Goal: Leave review/rating: Share an evaluation or opinion about a product, service, or content

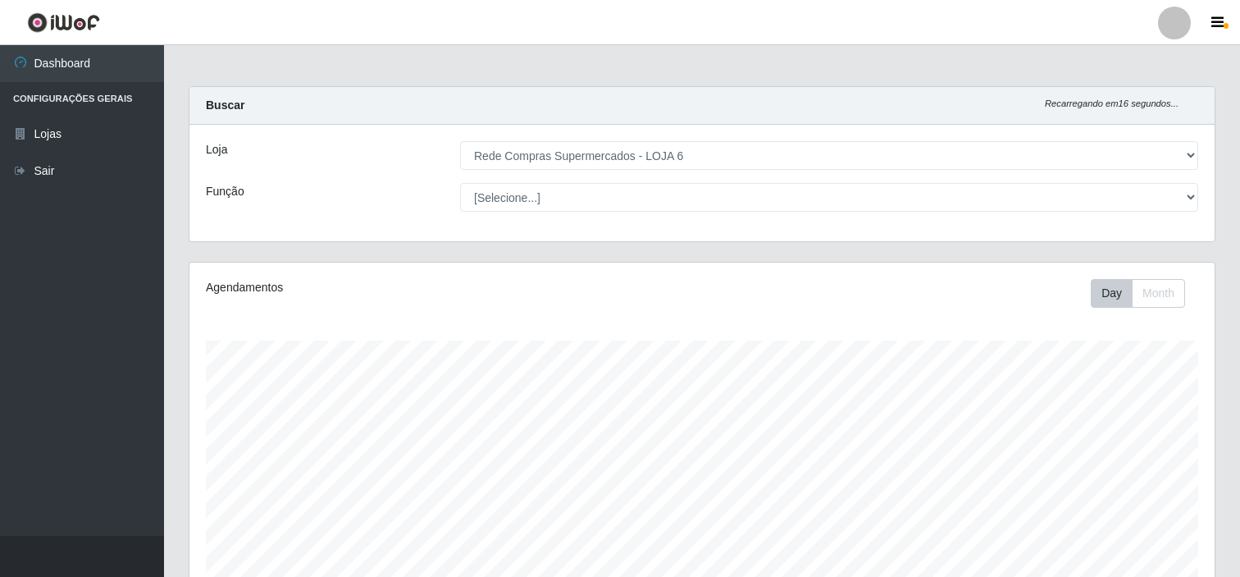
select select "398"
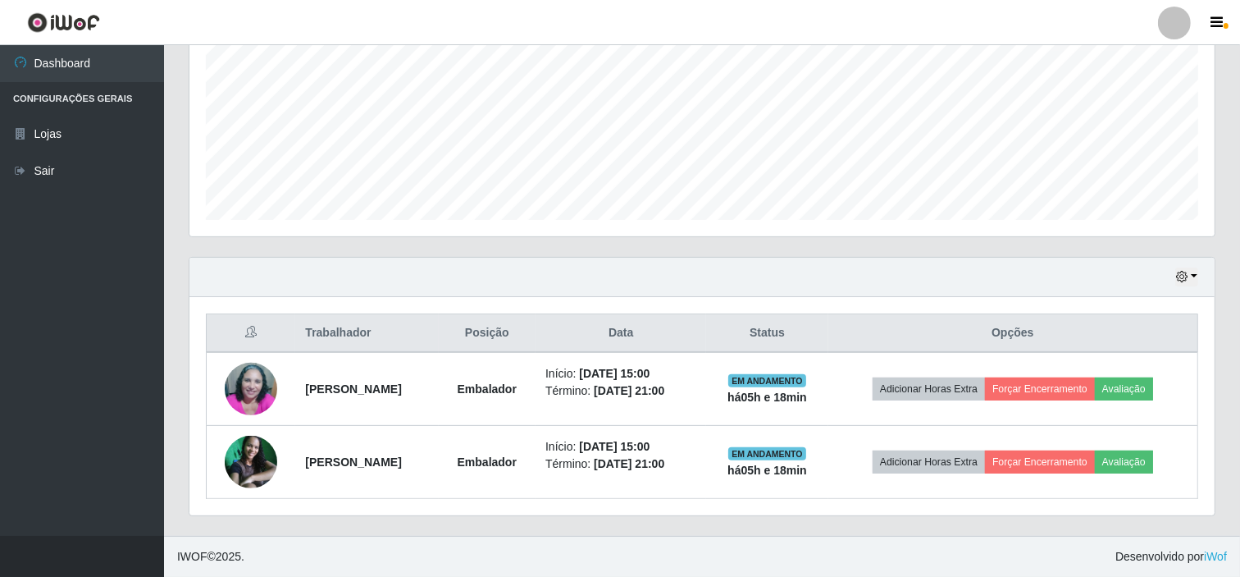
scroll to position [340, 1025]
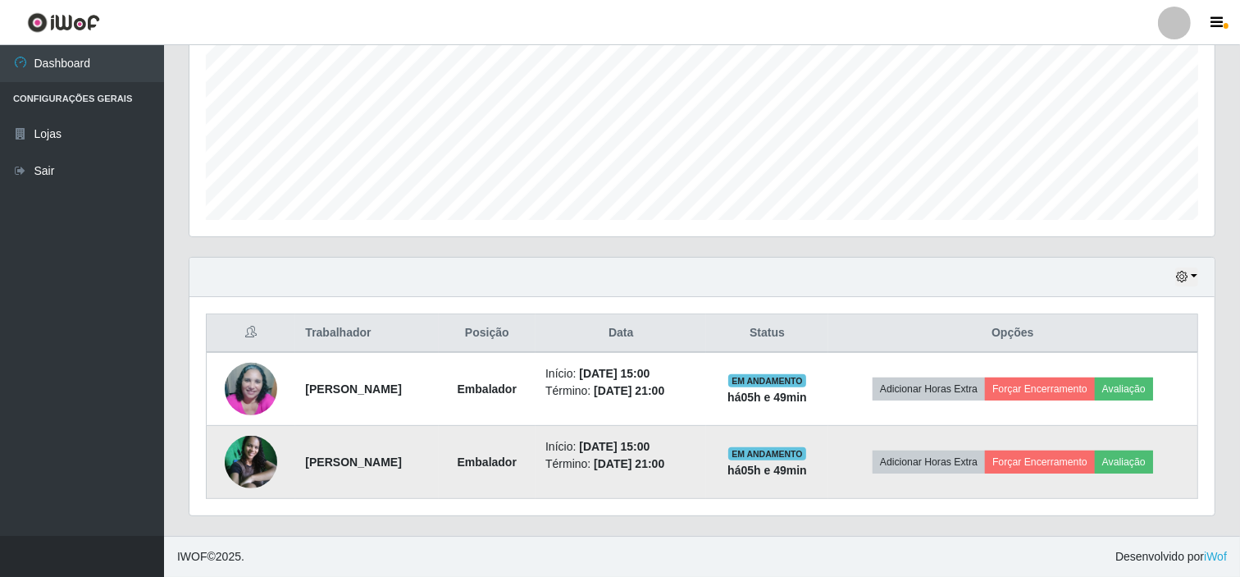
click at [246, 461] on img at bounding box center [251, 462] width 53 height 53
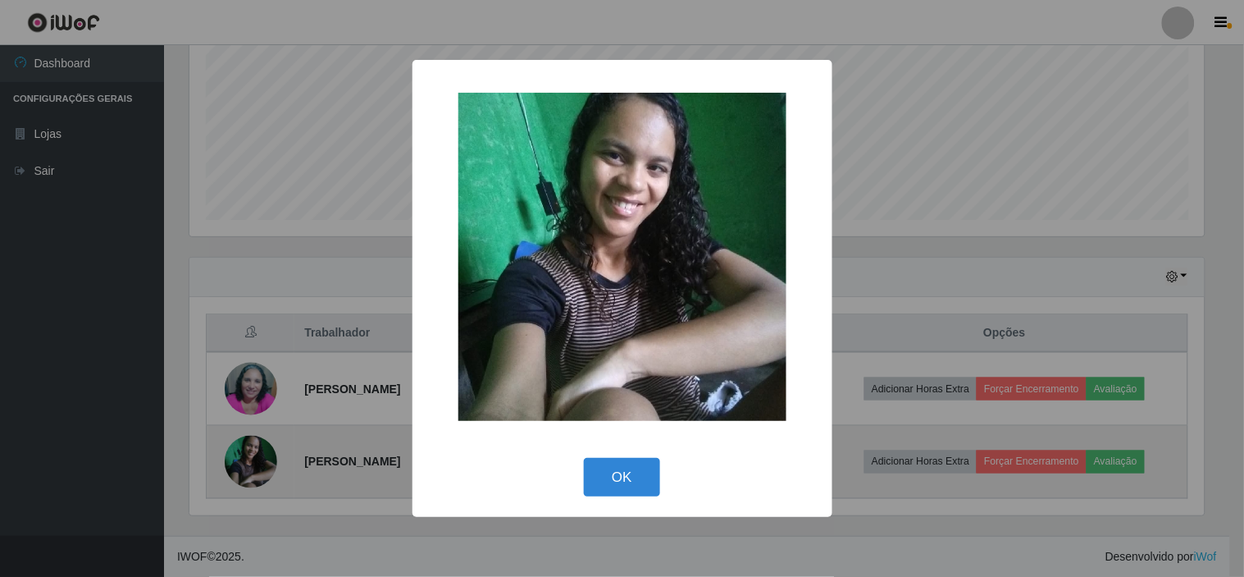
click at [246, 461] on div "× OK Cancel" at bounding box center [622, 288] width 1244 height 577
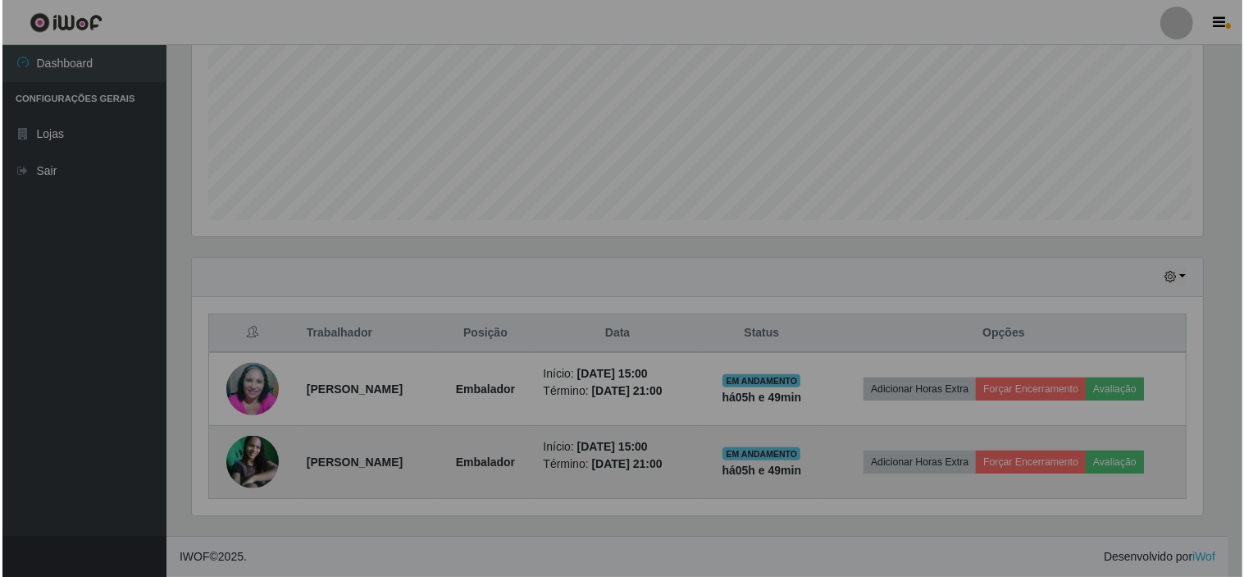
scroll to position [340, 1025]
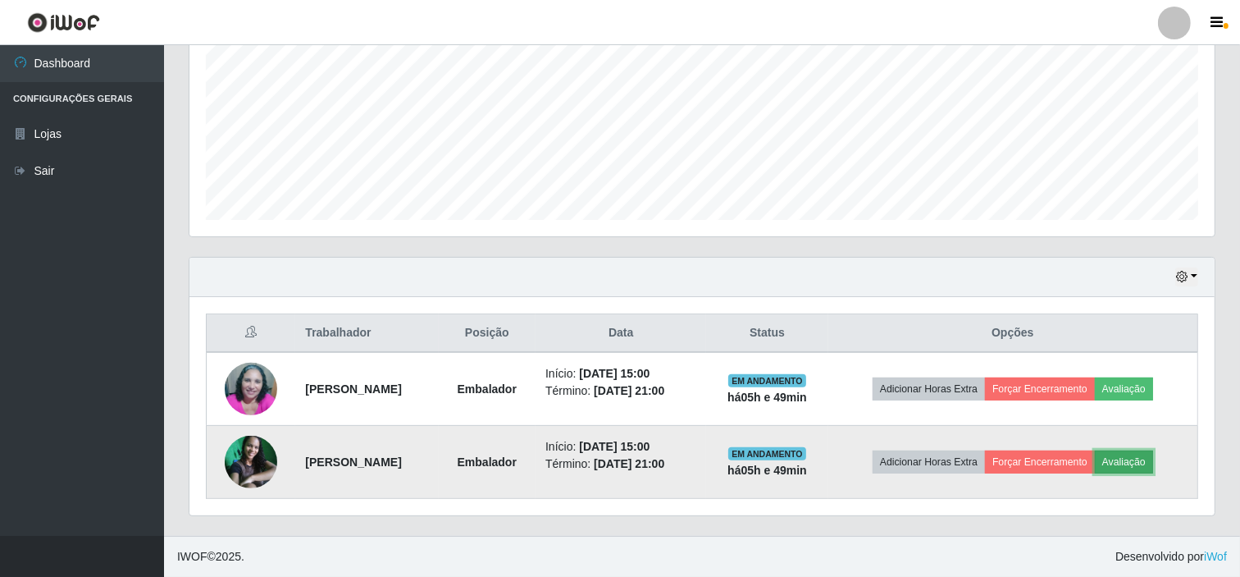
click at [1133, 463] on button "Avaliação" at bounding box center [1124, 461] width 58 height 23
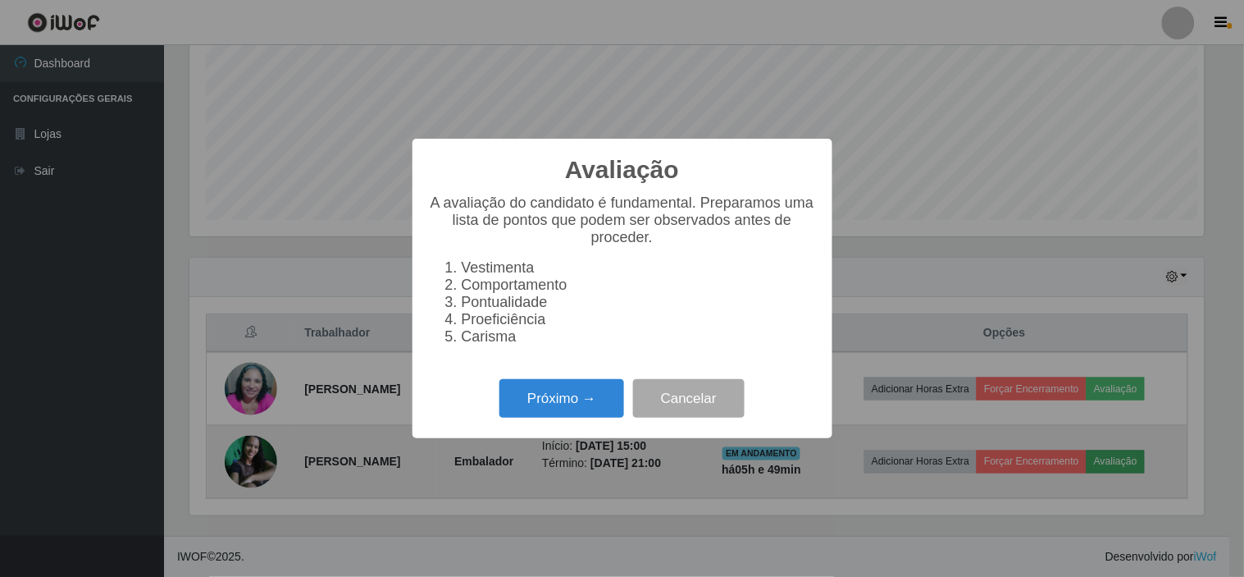
scroll to position [340, 1015]
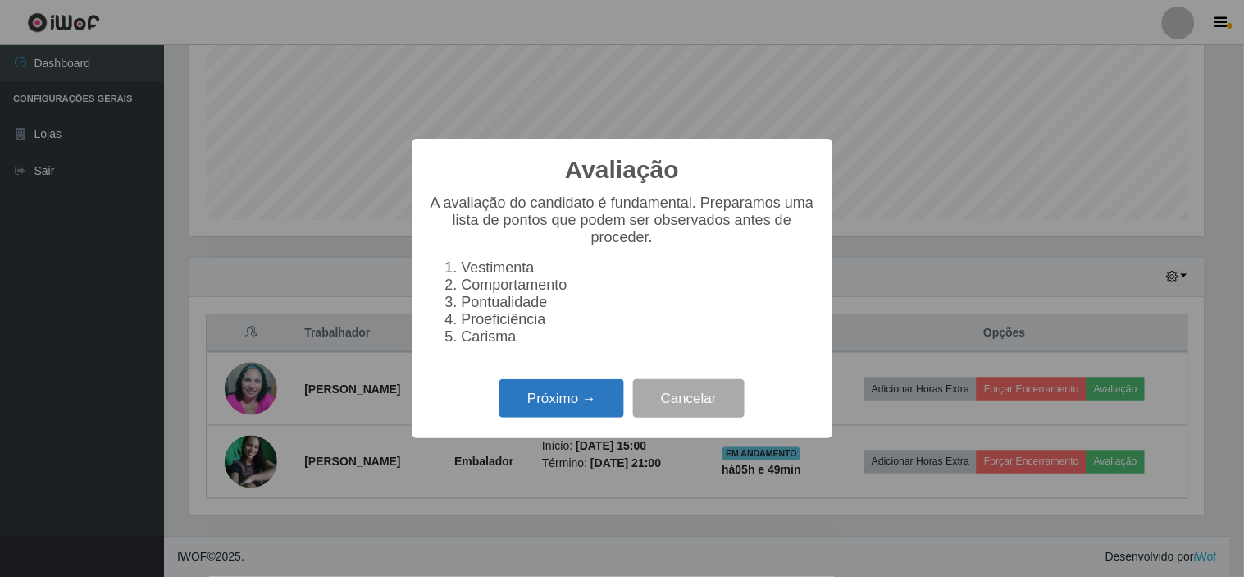
click at [555, 405] on button "Próximo →" at bounding box center [562, 398] width 125 height 39
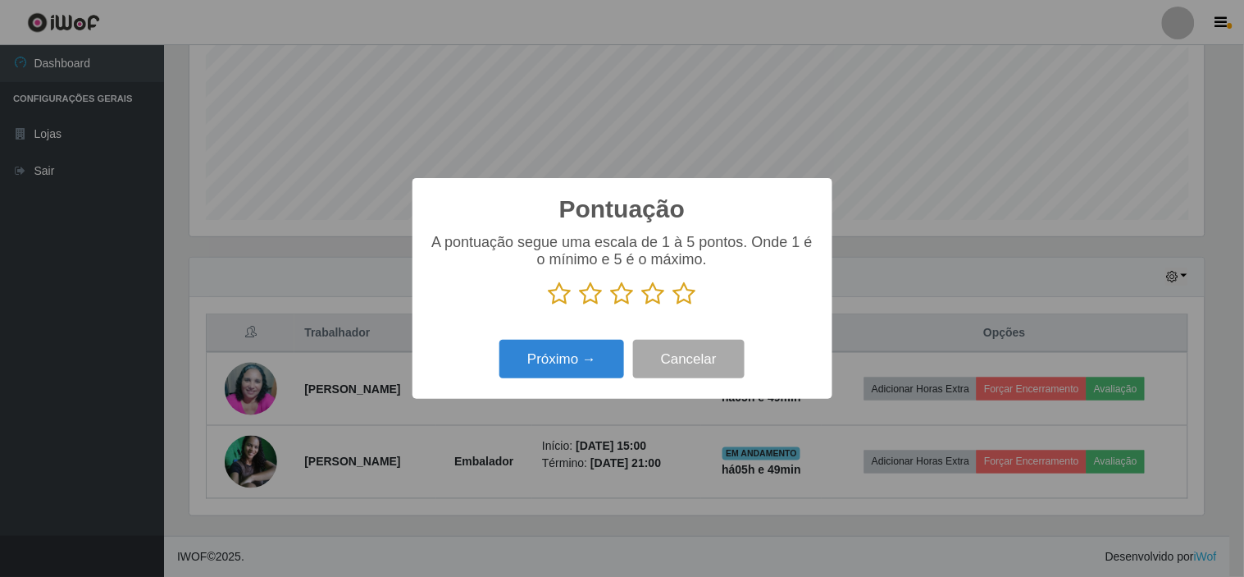
click at [687, 297] on icon at bounding box center [684, 293] width 23 height 25
click at [673, 306] on input "radio" at bounding box center [673, 306] width 0 height 0
click at [577, 359] on button "Próximo →" at bounding box center [562, 359] width 125 height 39
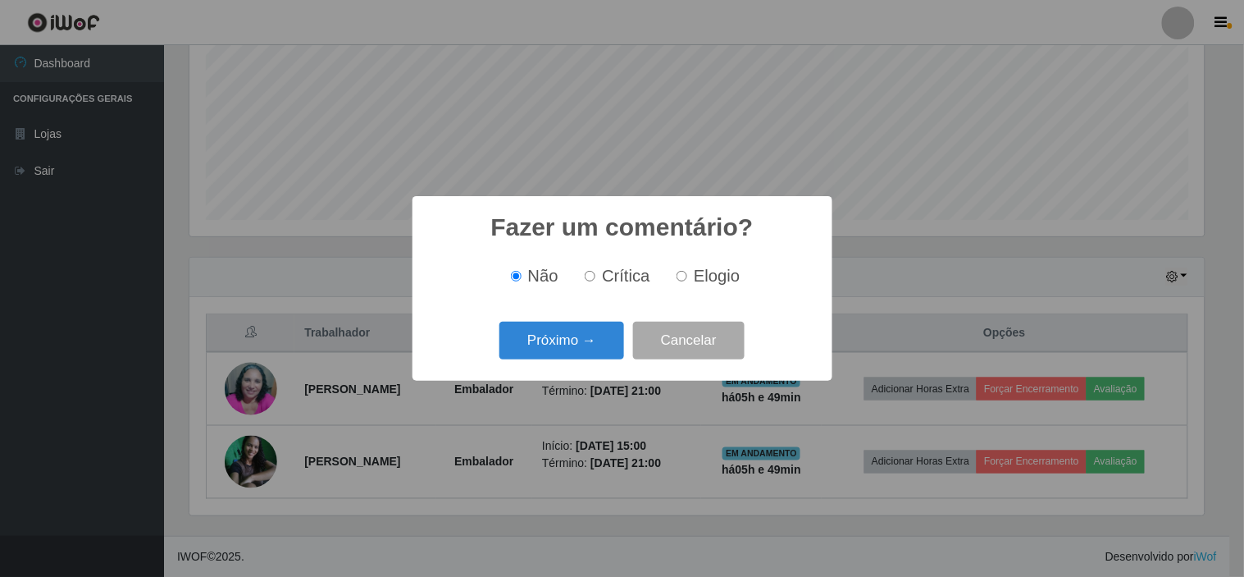
click at [710, 279] on span "Elogio" at bounding box center [717, 276] width 46 height 18
click at [687, 279] on input "Elogio" at bounding box center [682, 276] width 11 height 11
radio input "true"
click at [561, 340] on button "Próximo →" at bounding box center [562, 341] width 125 height 39
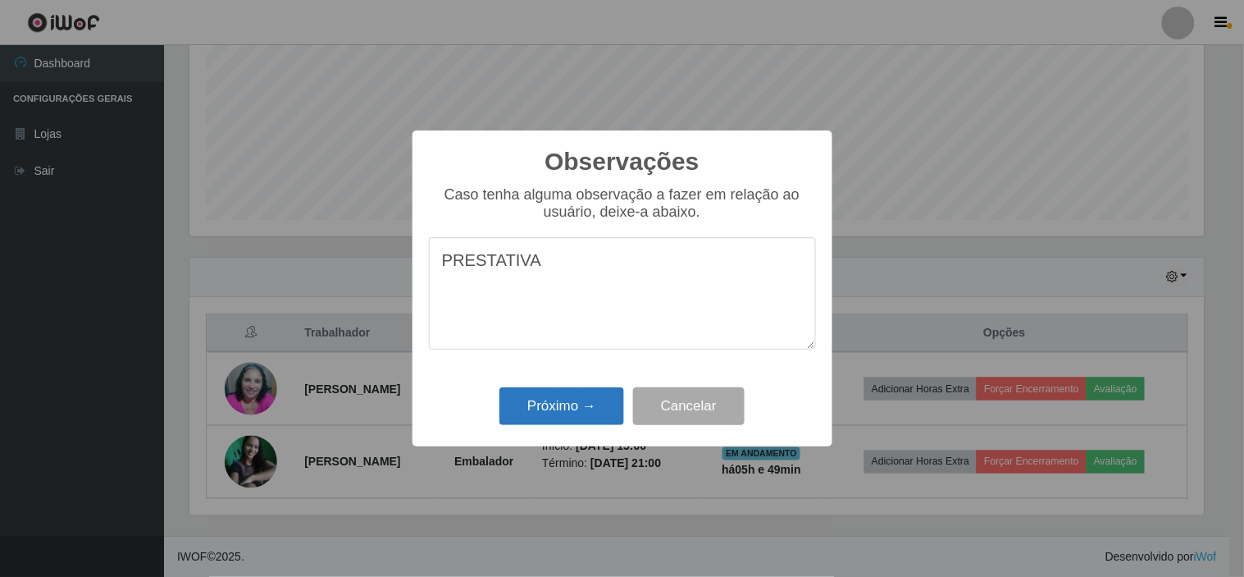
type textarea "PRESTATIVA"
click at [555, 412] on button "Próximo →" at bounding box center [562, 406] width 125 height 39
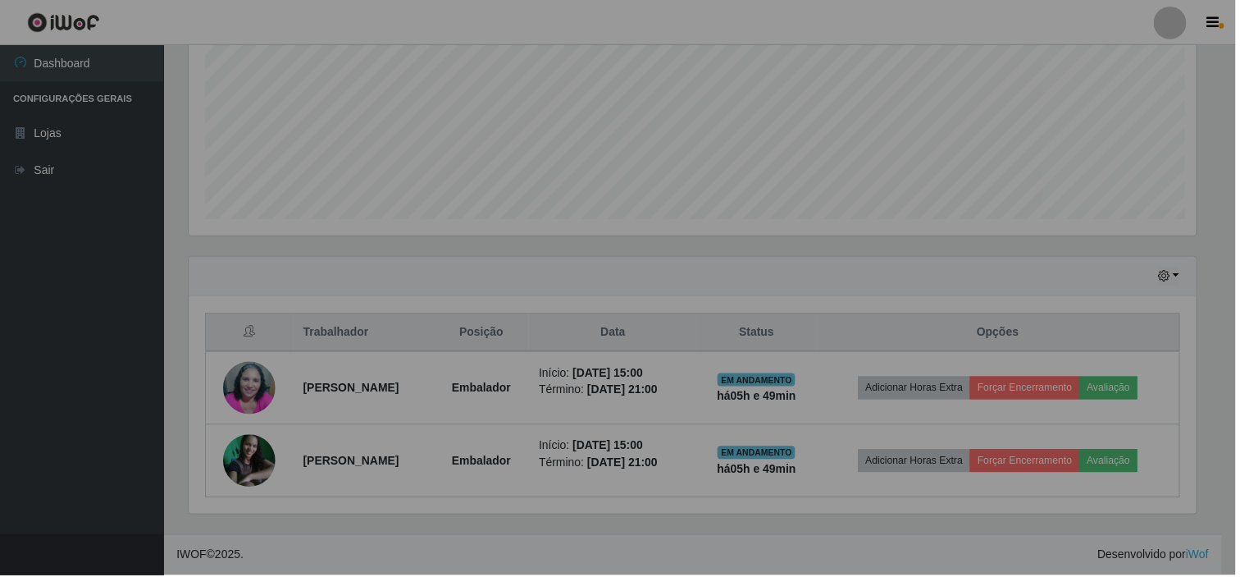
scroll to position [340, 1025]
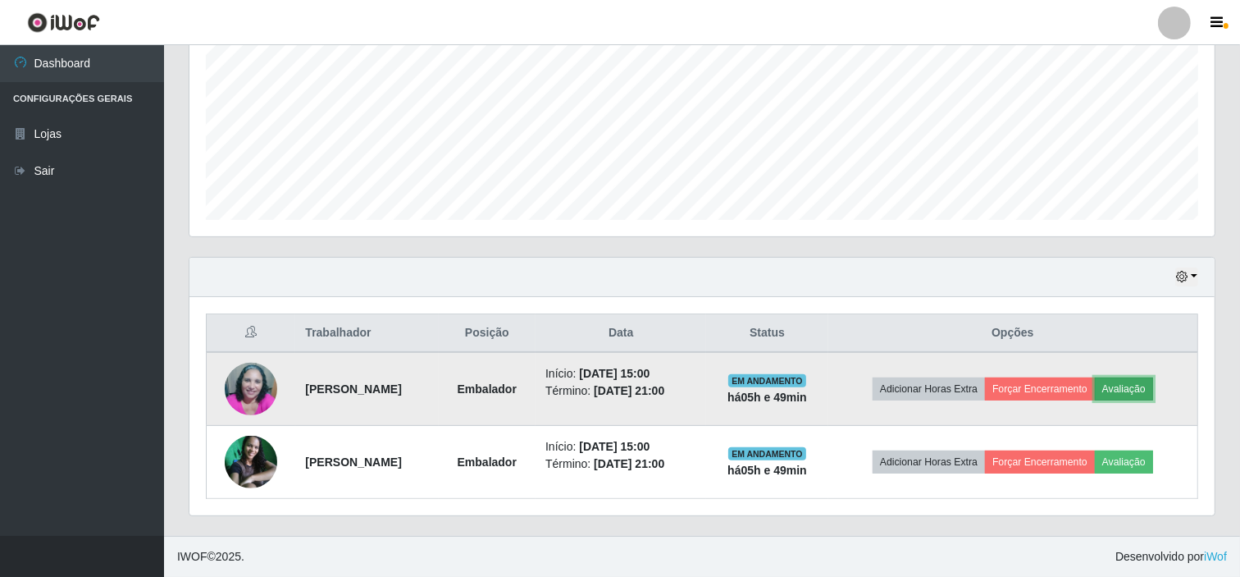
click at [1144, 387] on button "Avaliação" at bounding box center [1124, 388] width 58 height 23
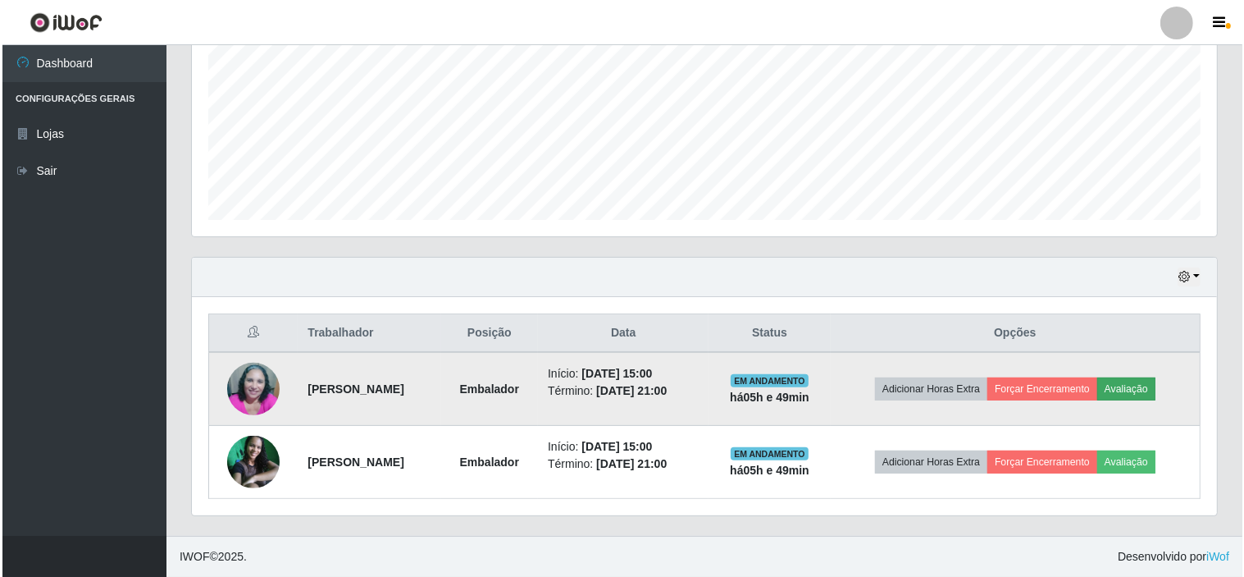
scroll to position [340, 1015]
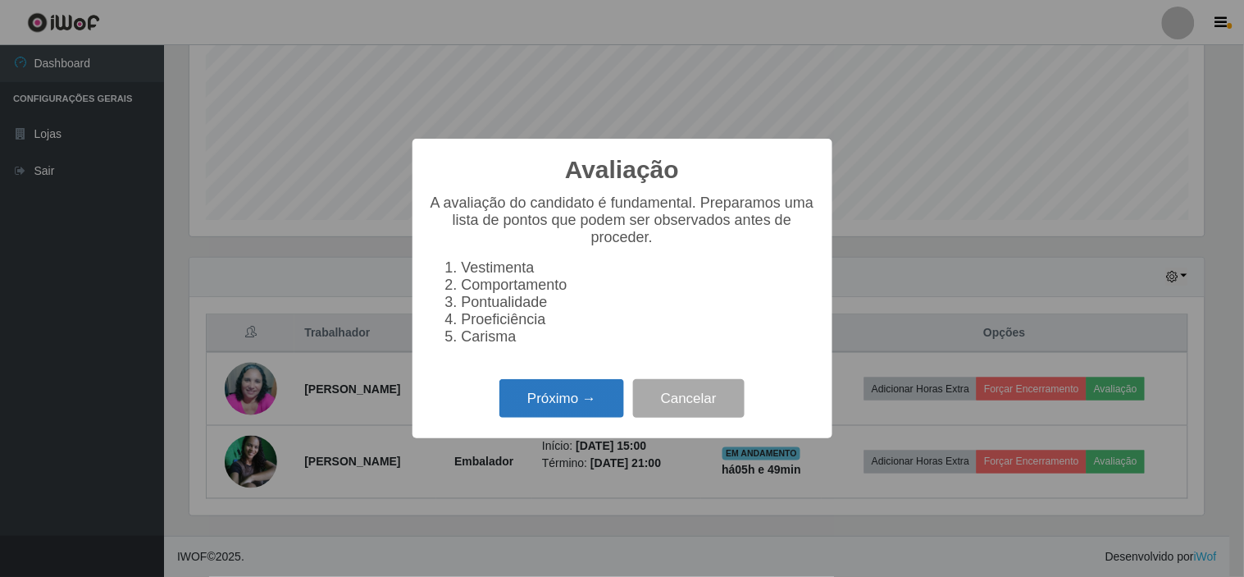
click at [555, 392] on button "Próximo →" at bounding box center [562, 398] width 125 height 39
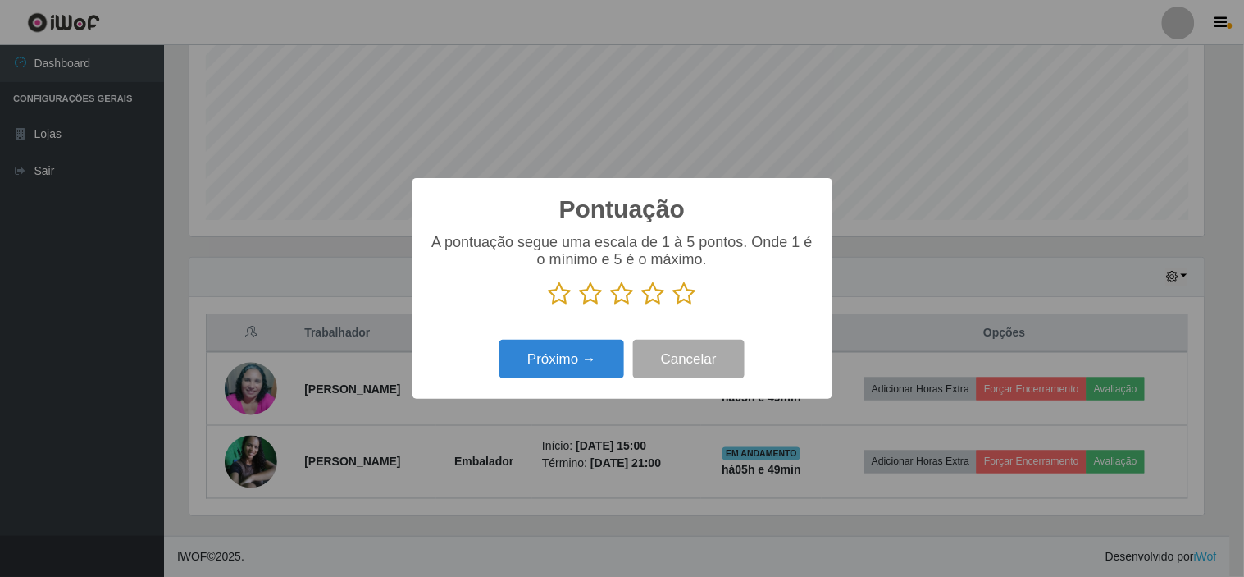
click at [687, 295] on icon at bounding box center [684, 293] width 23 height 25
click at [673, 306] on input "radio" at bounding box center [673, 306] width 0 height 0
click at [570, 366] on button "Próximo →" at bounding box center [562, 359] width 125 height 39
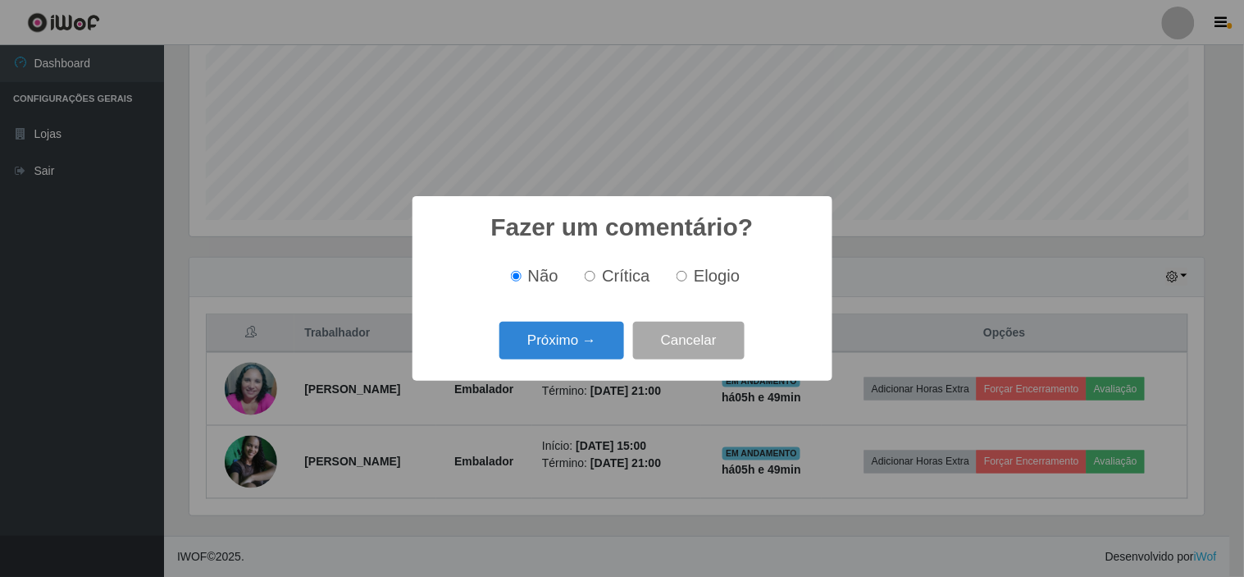
click at [695, 277] on span "Elogio" at bounding box center [717, 276] width 46 height 18
click at [687, 277] on input "Elogio" at bounding box center [682, 276] width 11 height 11
radio input "true"
click at [584, 341] on button "Próximo →" at bounding box center [562, 341] width 125 height 39
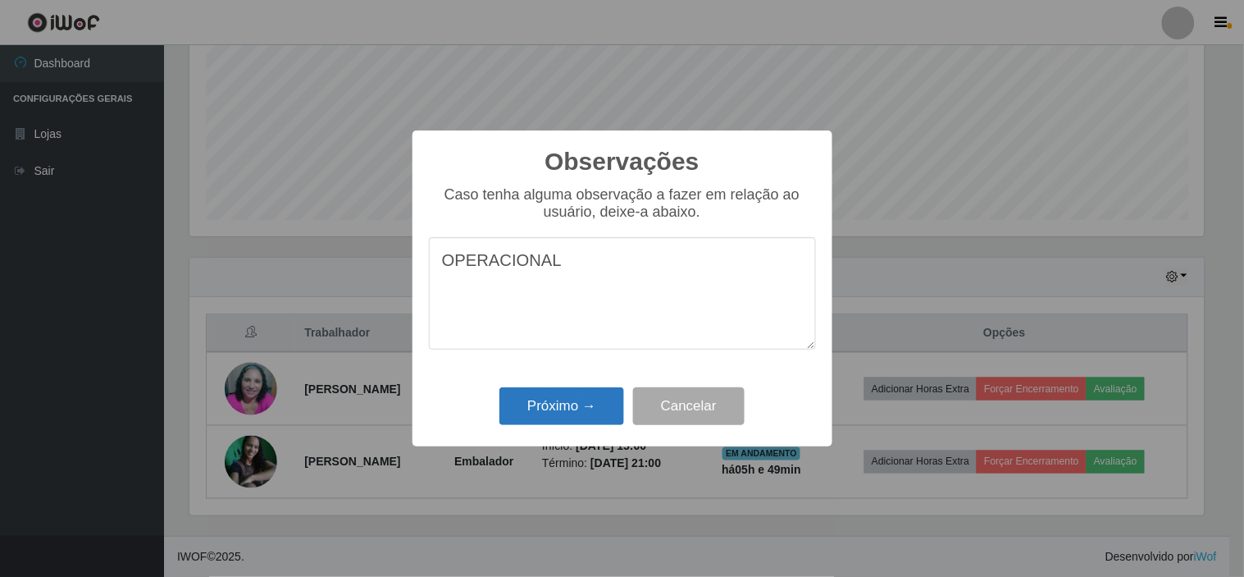
type textarea "OPERACIONAL"
click at [600, 413] on button "Próximo →" at bounding box center [562, 406] width 125 height 39
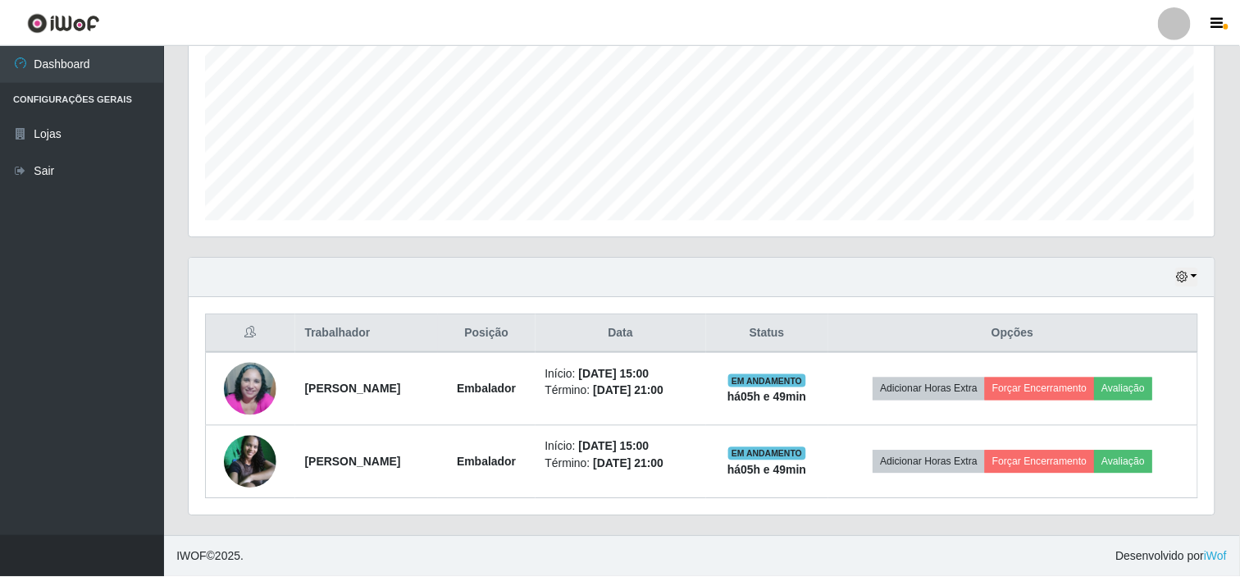
scroll to position [340, 1025]
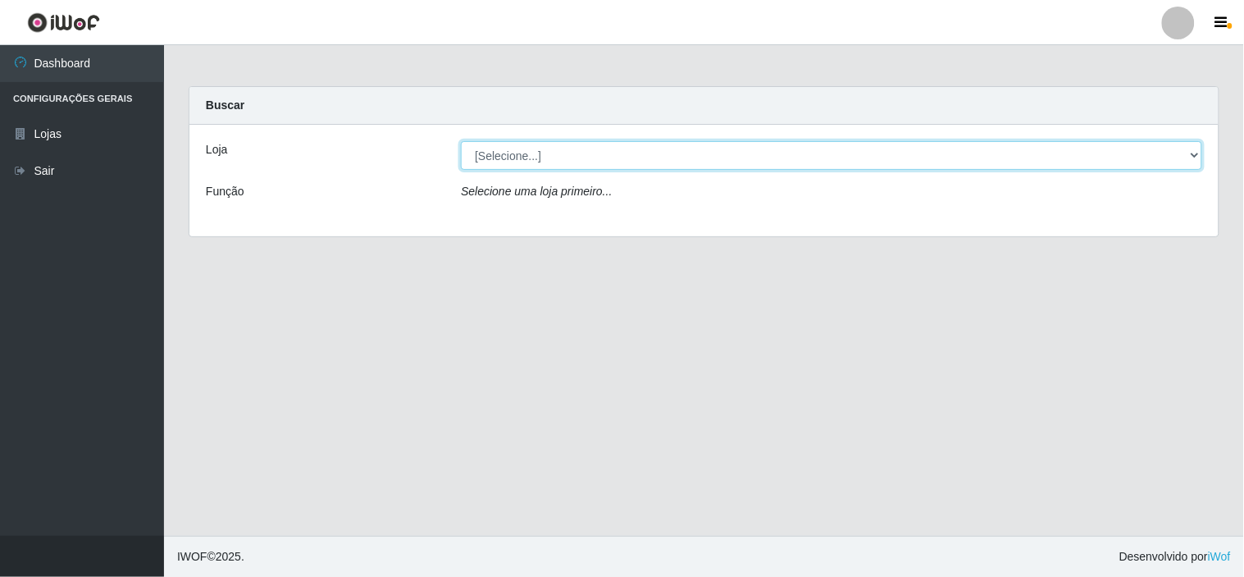
click at [1193, 157] on select "[Selecione...] Rede Compras Supermercados - LOJA 6" at bounding box center [832, 155] width 742 height 29
select select "398"
click at [461, 141] on select "[Selecione...] Rede Compras Supermercados - LOJA 6" at bounding box center [832, 155] width 742 height 29
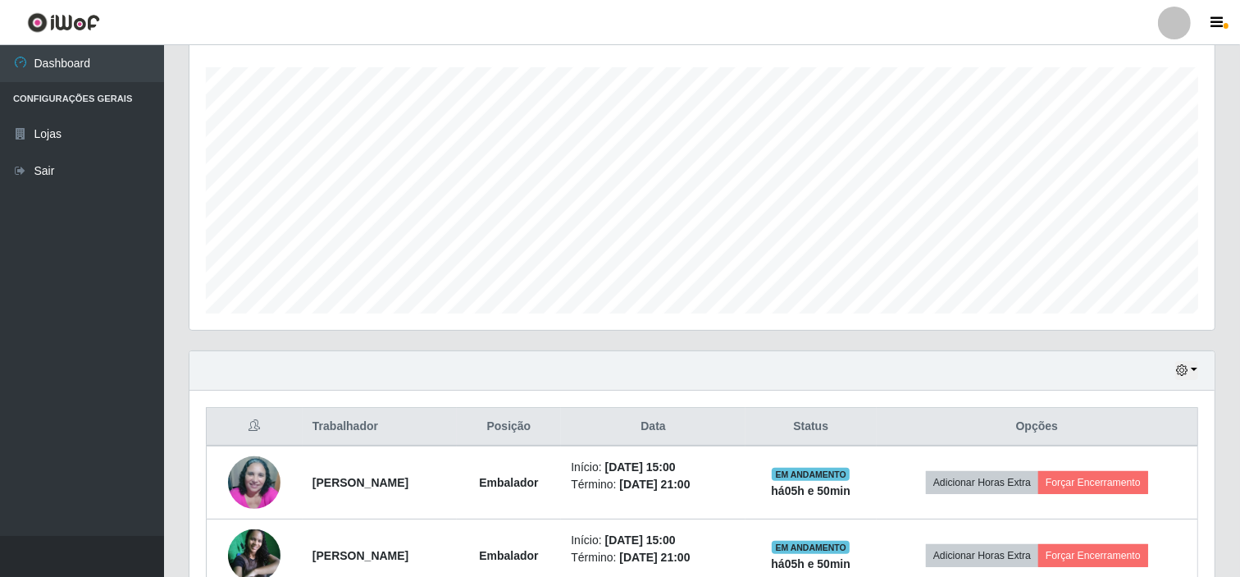
scroll to position [367, 0]
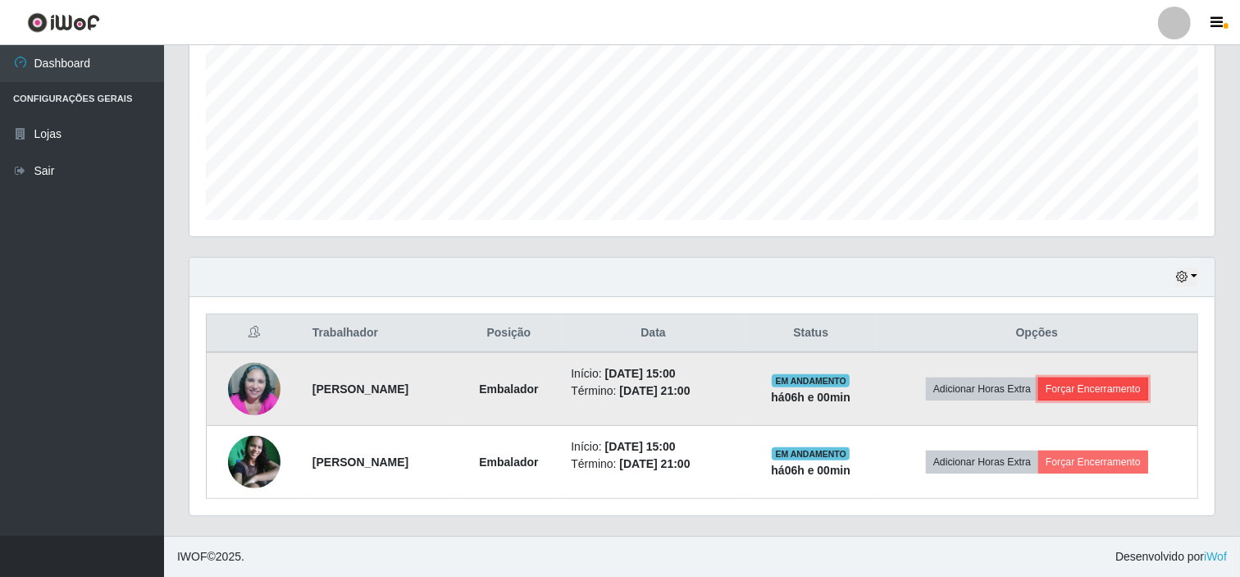
click at [1134, 384] on button "Forçar Encerramento" at bounding box center [1094, 388] width 110 height 23
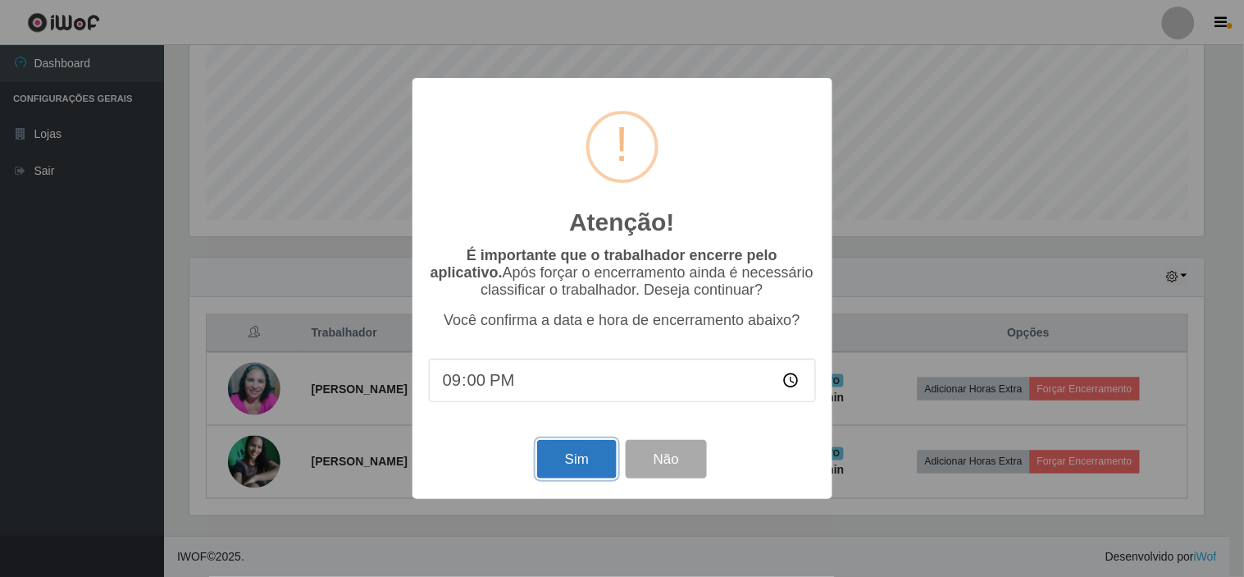
click at [607, 447] on button "Sim" at bounding box center [577, 459] width 80 height 39
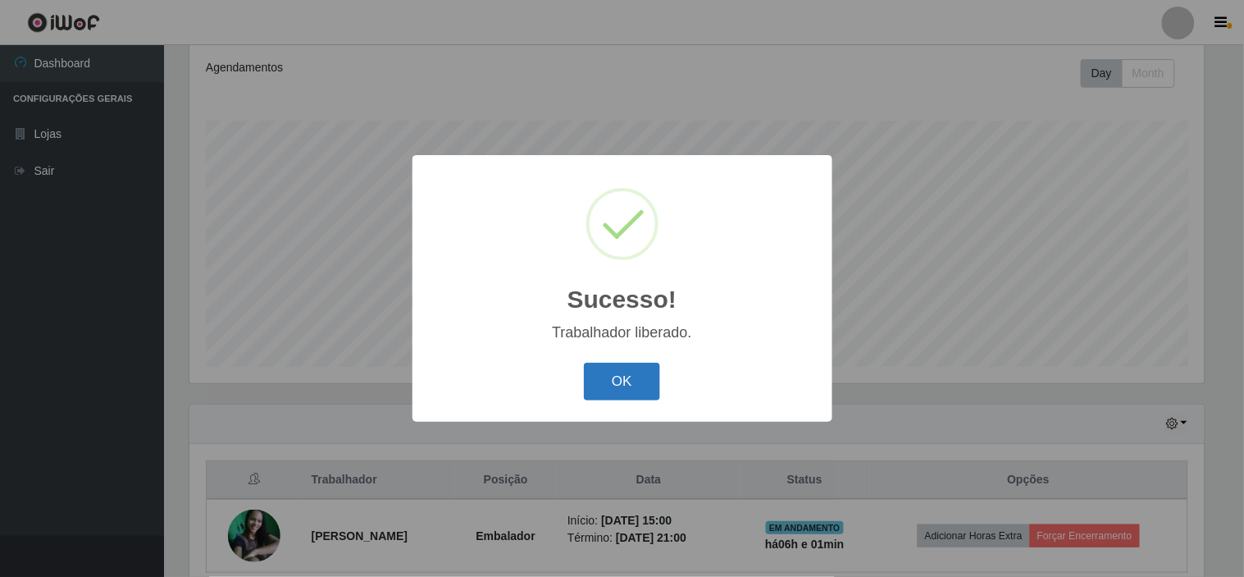
click at [630, 378] on button "OK" at bounding box center [622, 382] width 76 height 39
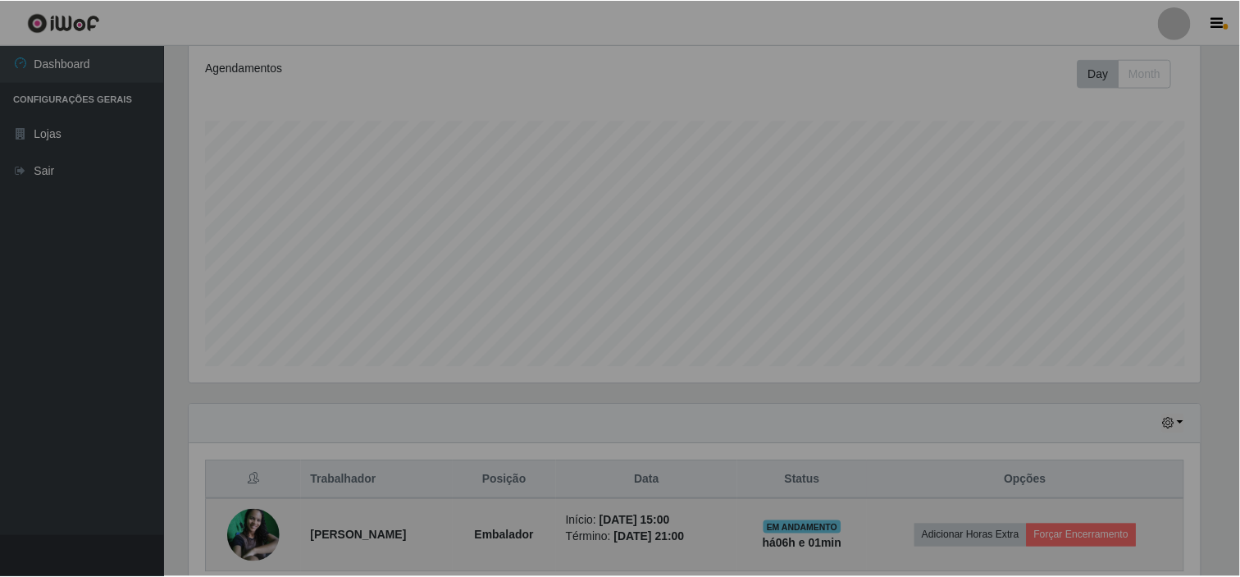
scroll to position [340, 1025]
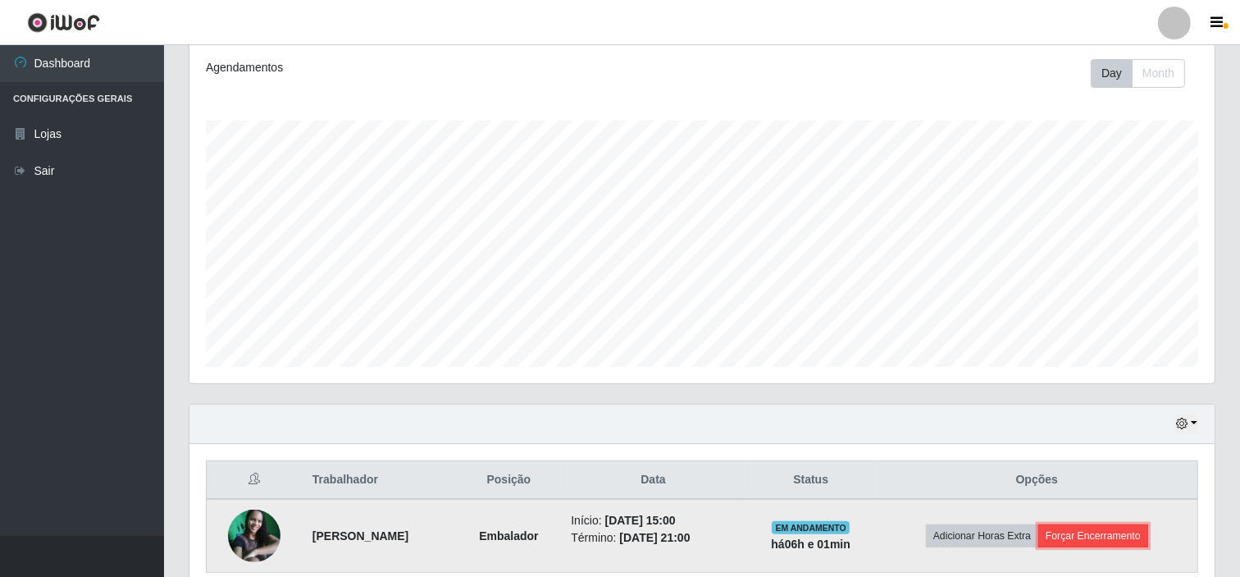
click at [1088, 529] on button "Forçar Encerramento" at bounding box center [1094, 535] width 110 height 23
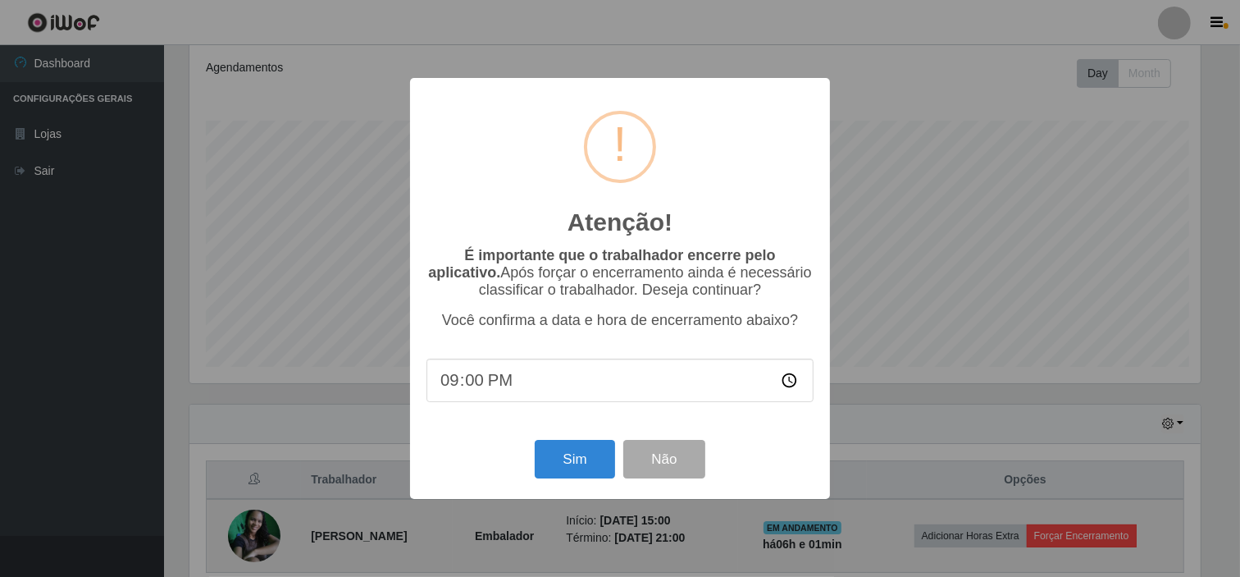
scroll to position [340, 1015]
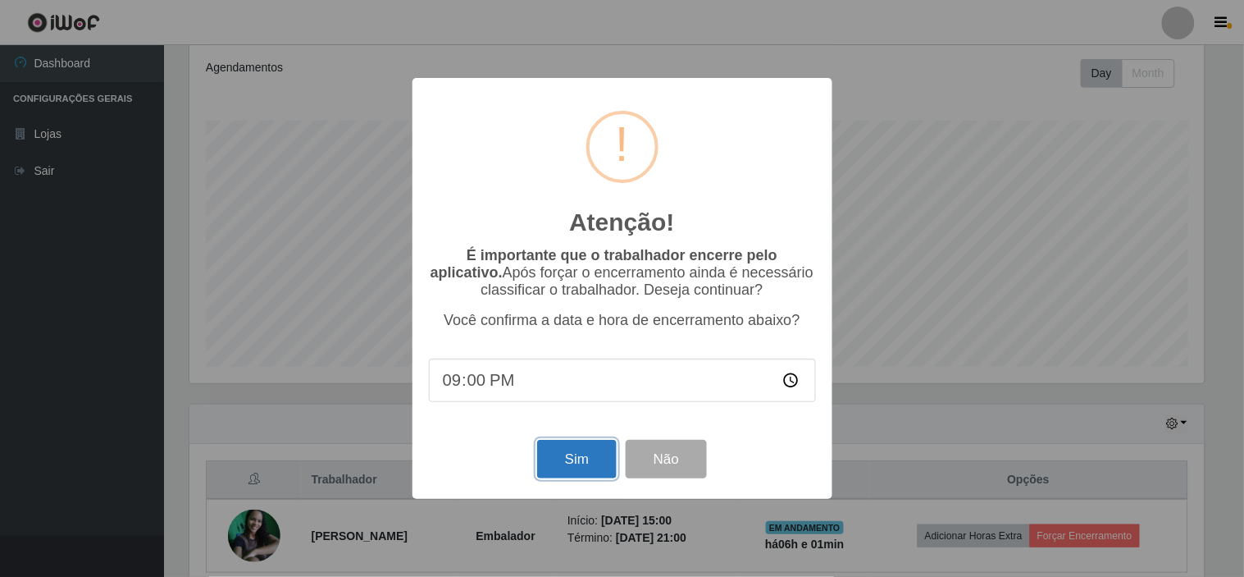
click at [586, 455] on button "Sim" at bounding box center [577, 459] width 80 height 39
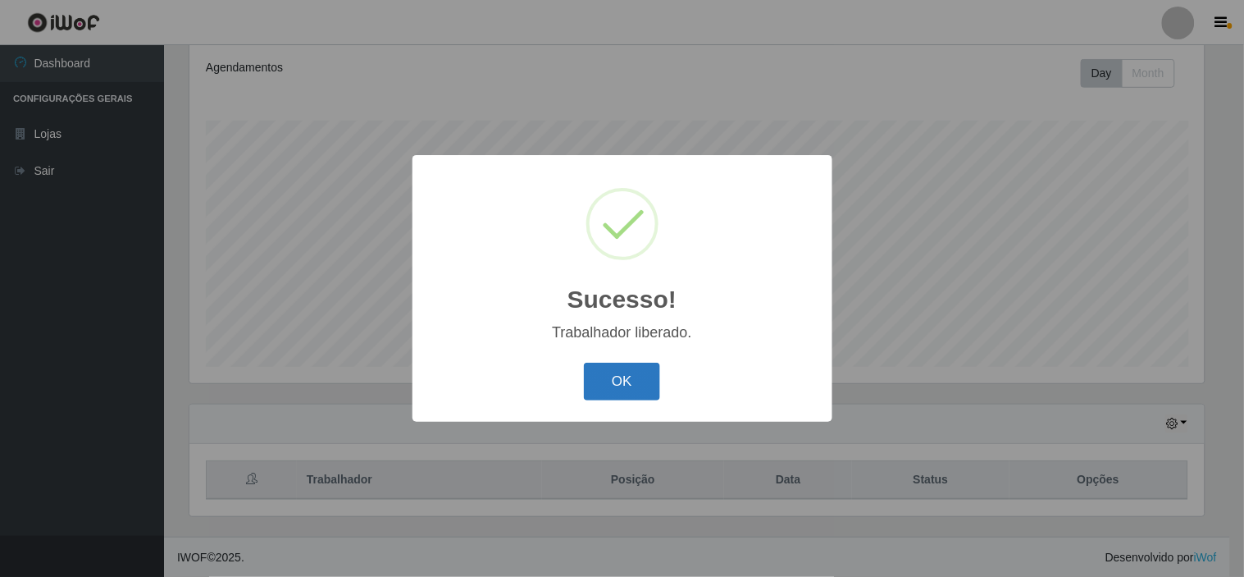
click at [589, 386] on button "OK" at bounding box center [622, 382] width 76 height 39
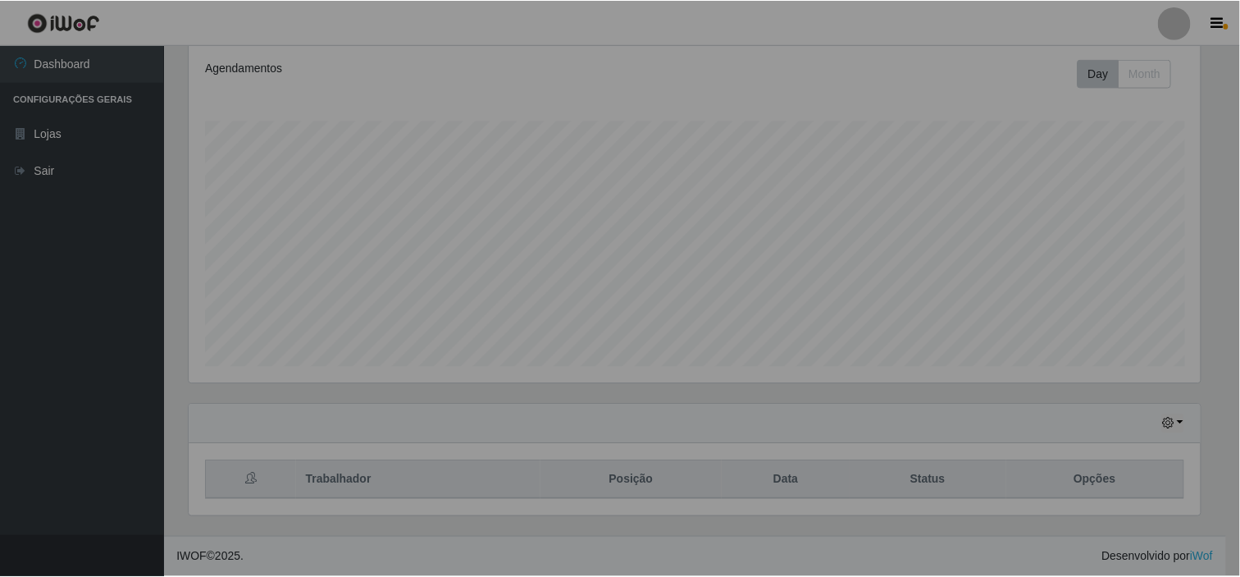
scroll to position [340, 1025]
